Goal: Find specific page/section: Find specific page/section

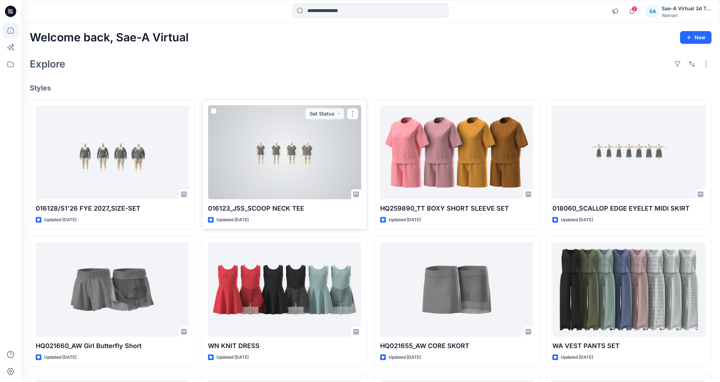
click at [279, 188] on div at bounding box center [284, 152] width 153 height 94
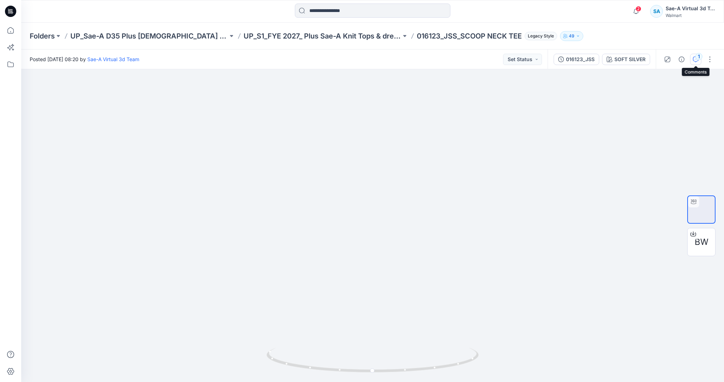
click at [695, 60] on icon "button" at bounding box center [696, 60] width 6 height 6
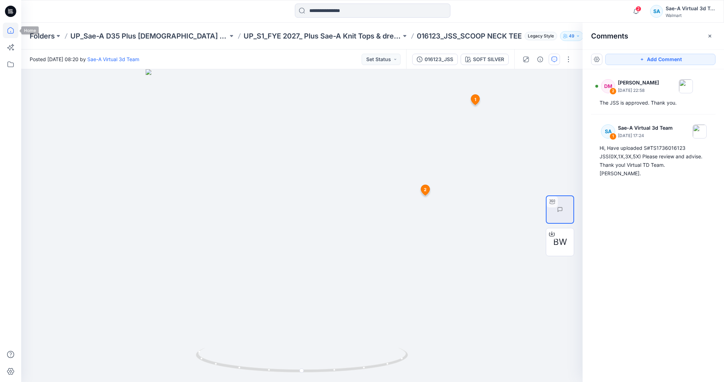
click at [8, 31] on icon at bounding box center [11, 31] width 16 height 16
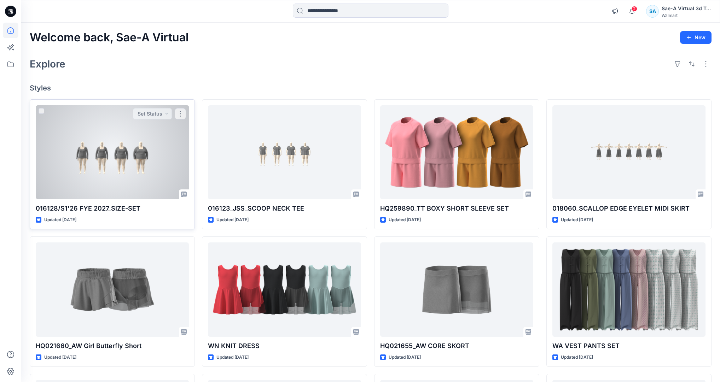
click at [110, 154] on div at bounding box center [112, 152] width 153 height 94
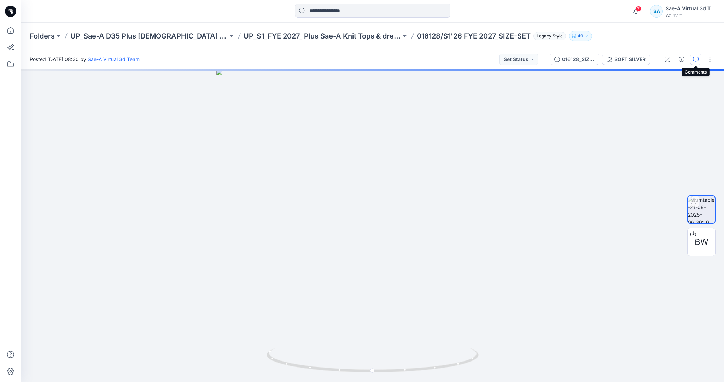
click at [700, 62] on button "button" at bounding box center [695, 59] width 11 height 11
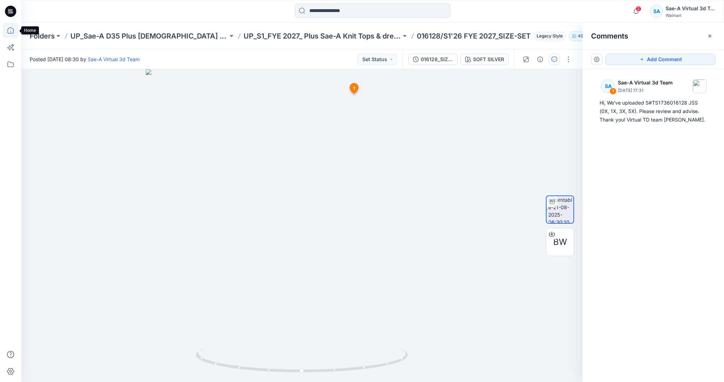
click at [14, 33] on icon at bounding box center [11, 31] width 16 height 16
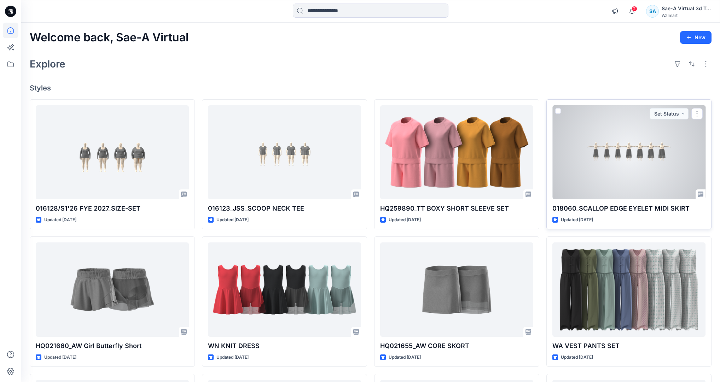
click at [604, 164] on div at bounding box center [629, 152] width 153 height 94
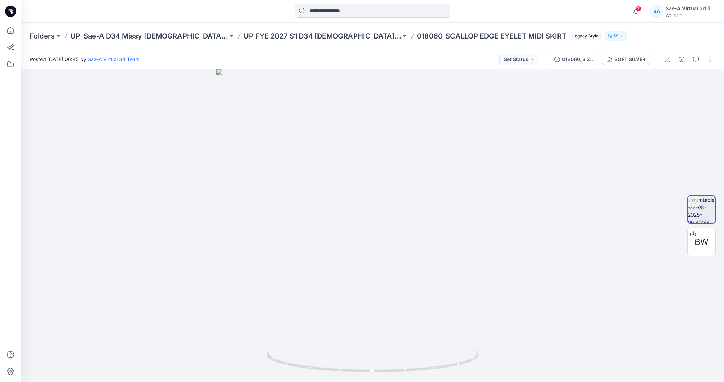
click at [423, 7] on input at bounding box center [373, 11] width 156 height 14
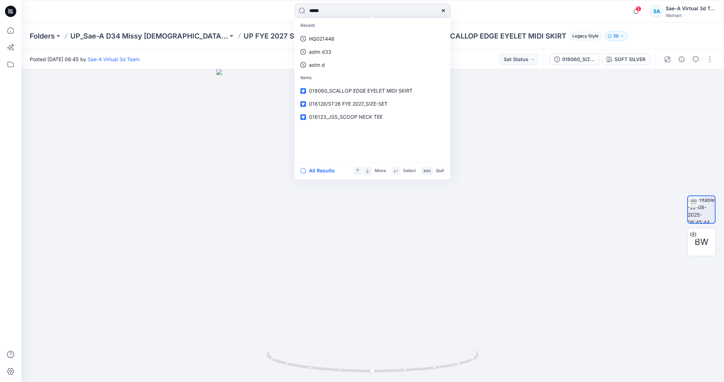
type input "******"
